Goal: Task Accomplishment & Management: Complete application form

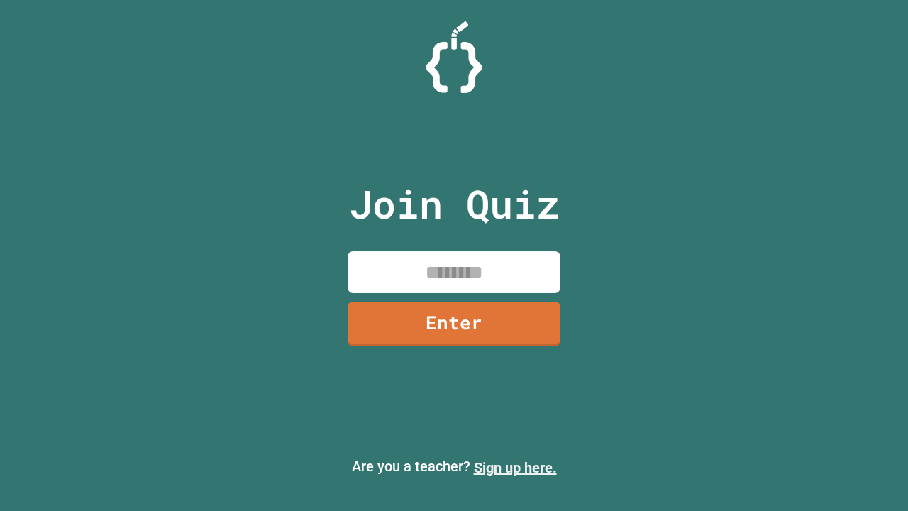
click at [515, 467] on link "Sign up here." at bounding box center [515, 467] width 83 height 17
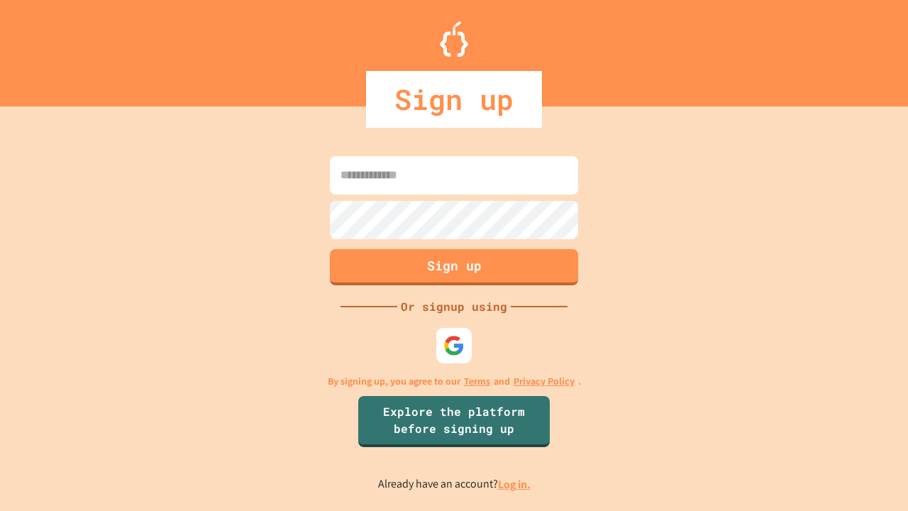
click at [515, 484] on link "Log in." at bounding box center [514, 484] width 33 height 15
